Goal: Information Seeking & Learning: Learn about a topic

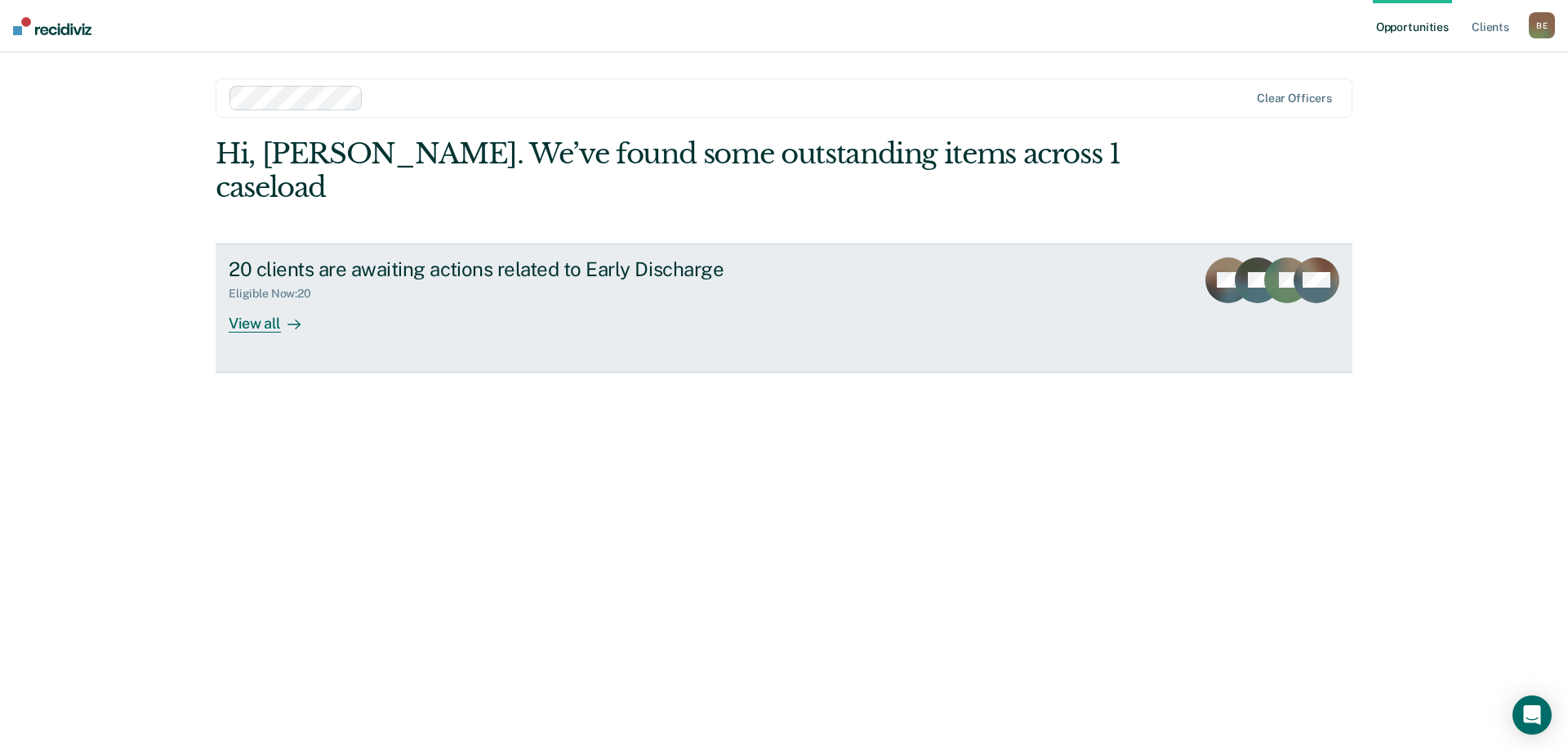
click at [251, 300] on div "View all" at bounding box center [274, 316] width 91 height 32
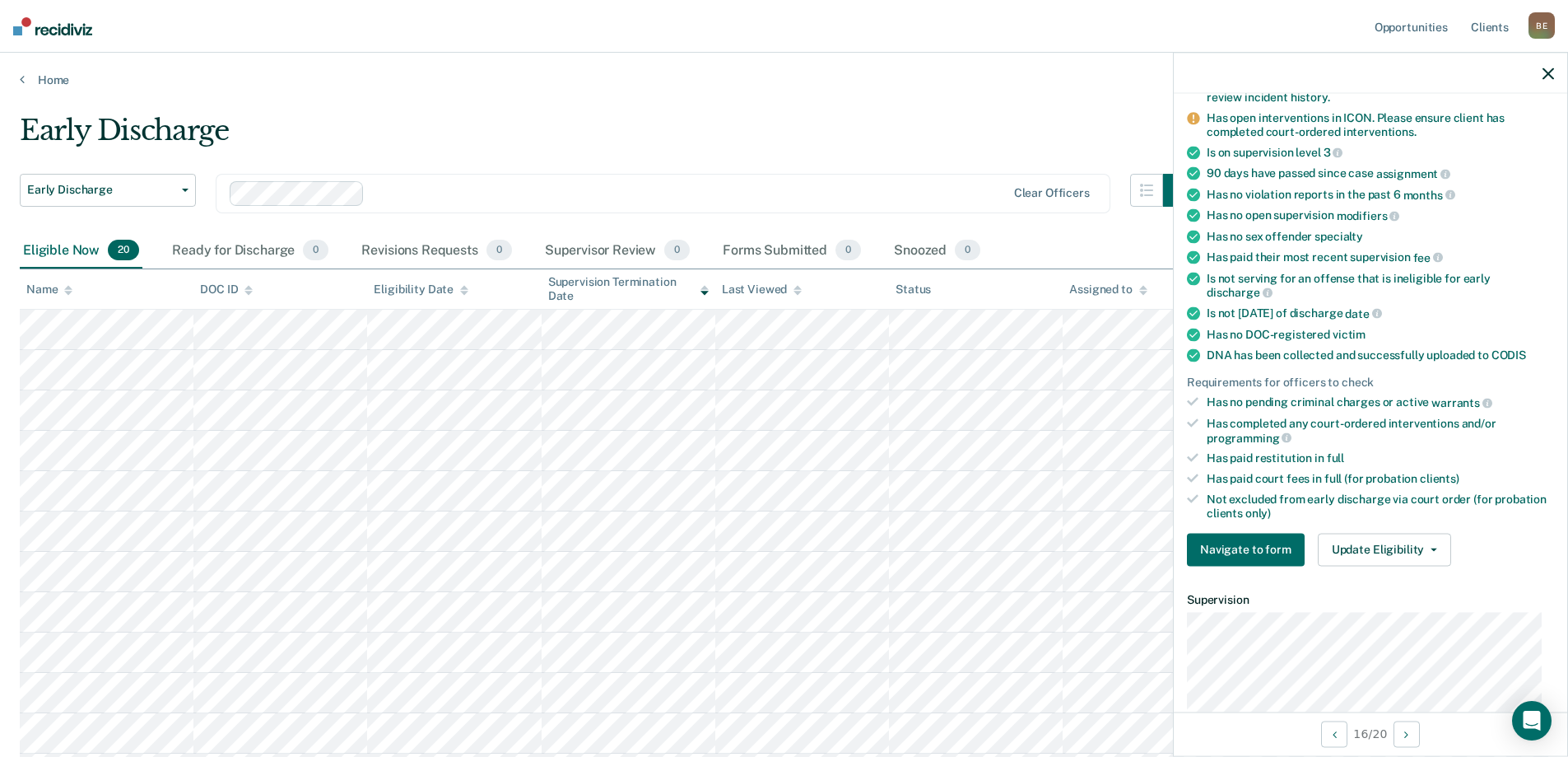
scroll to position [247, 0]
